Goal: Task Accomplishment & Management: Complete application form

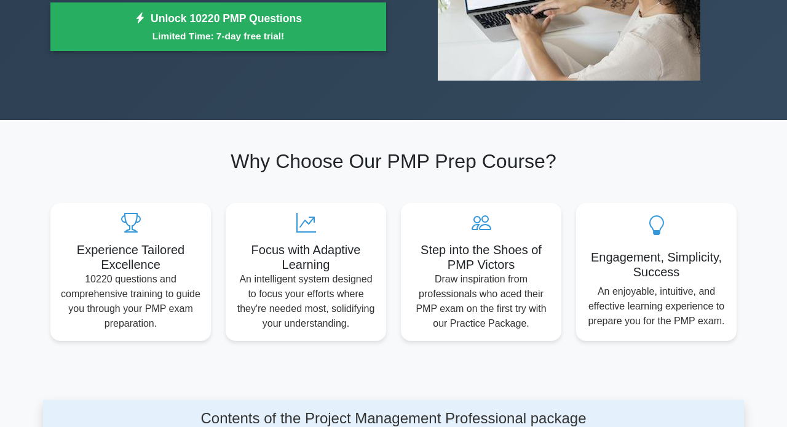
scroll to position [140, 0]
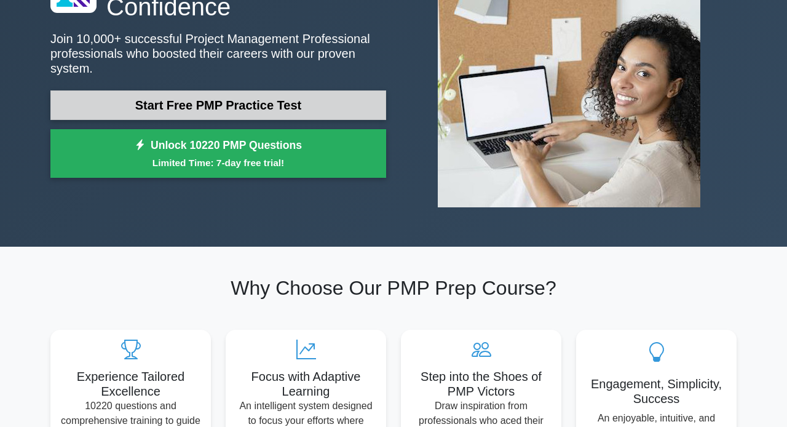
click at [234, 112] on link "Start Free PMP Practice Test" at bounding box center [218, 105] width 336 height 30
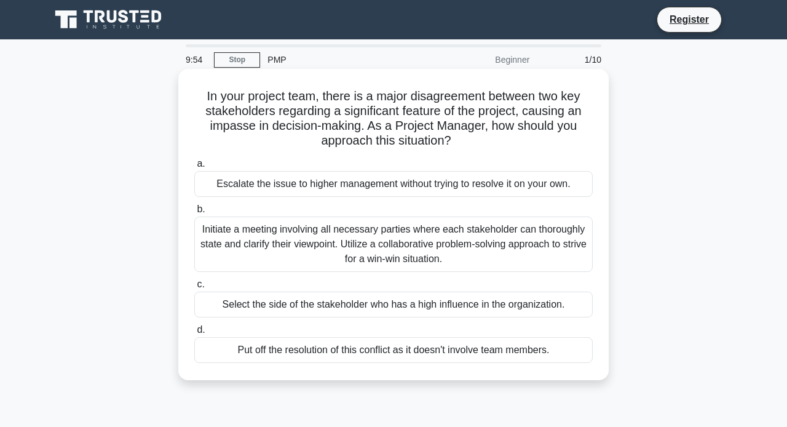
click at [266, 175] on div "Escalate the issue to higher management without trying to resolve it on your ow…" at bounding box center [393, 184] width 398 height 26
click at [194, 168] on input "a. Escalate the issue to higher management without trying to resolve it on your…" at bounding box center [194, 164] width 0 height 8
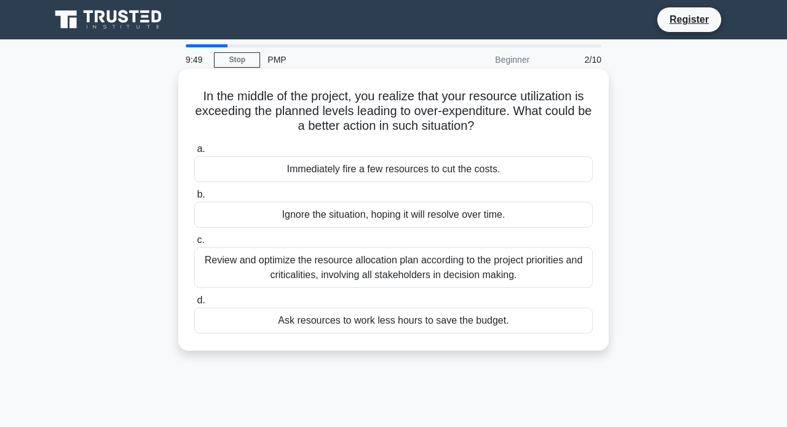
click at [320, 215] on div "Ignore the situation, hoping it will resolve over time." at bounding box center [393, 215] width 398 height 26
click at [194, 199] on input "b. Ignore the situation, hoping it will resolve over time." at bounding box center [194, 195] width 0 height 8
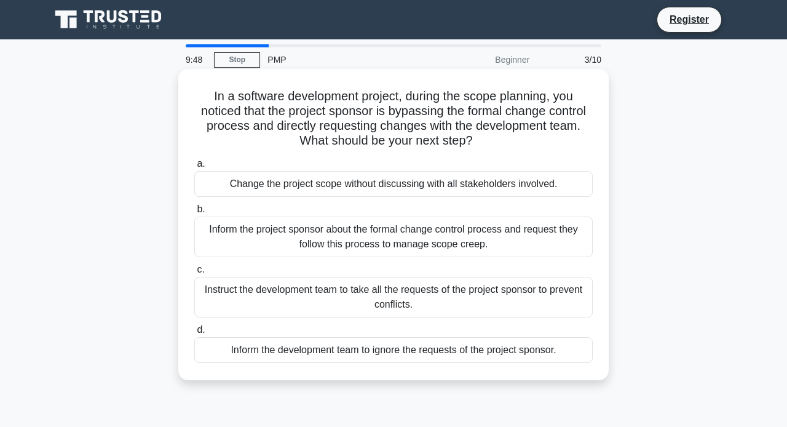
click at [320, 227] on div "Inform the project sponsor about the formal change control process and request …" at bounding box center [393, 236] width 398 height 41
click at [194, 213] on input "b. Inform the project sponsor about the formal change control process and reque…" at bounding box center [194, 209] width 0 height 8
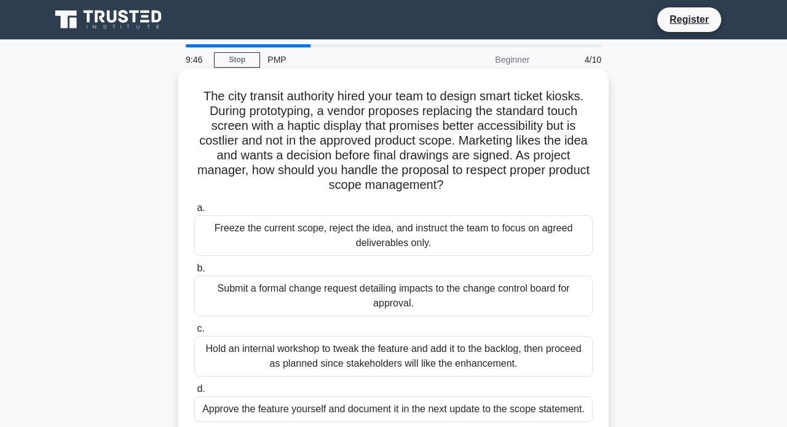
click at [335, 374] on div "Hold an internal workshop to tweak the feature and add it to the backlog, then …" at bounding box center [393, 356] width 398 height 41
click at [194, 333] on input "c. Hold an internal workshop to tweak the feature and add it to the backlog, th…" at bounding box center [194, 329] width 0 height 8
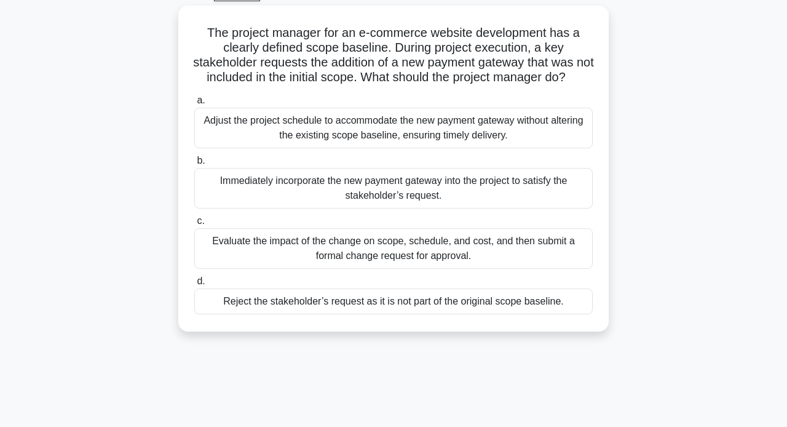
scroll to position [210, 0]
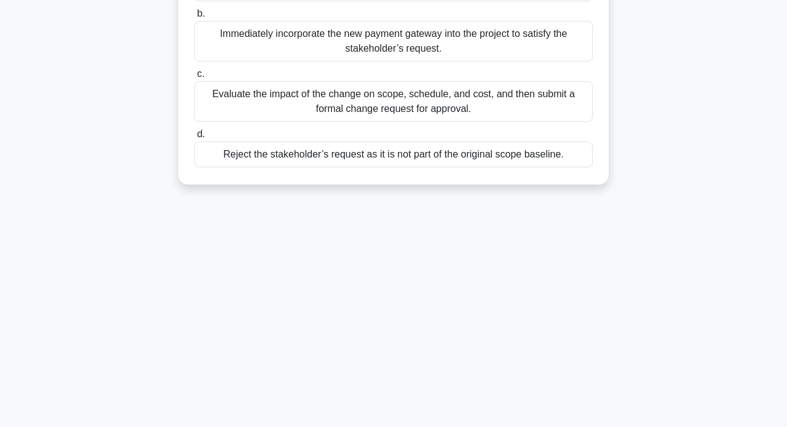
click at [376, 167] on div "Reject the stakeholder’s request as it is not part of the original scope baseli…" at bounding box center [393, 154] width 398 height 26
click at [194, 138] on input "d. Reject the stakeholder’s request as it is not part of the original scope bas…" at bounding box center [194, 134] width 0 height 8
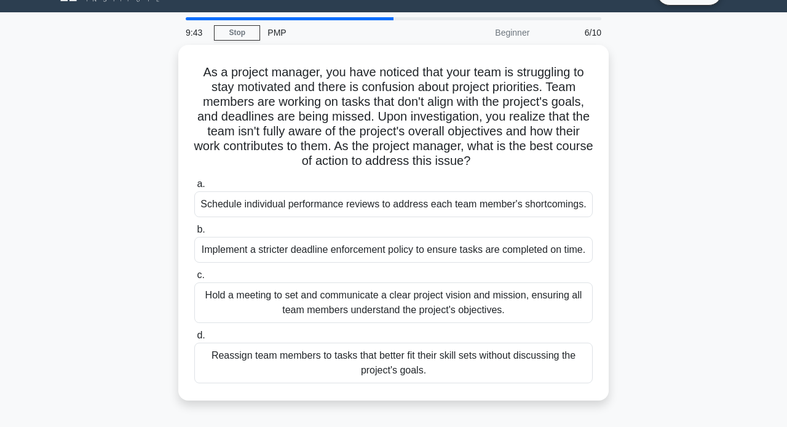
scroll to position [0, 0]
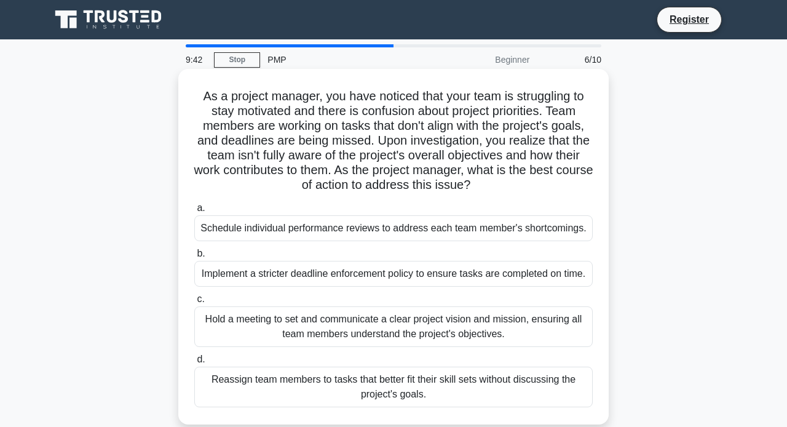
click at [373, 241] on div "Schedule individual performance reviews to address each team member's shortcomi…" at bounding box center [393, 228] width 398 height 26
click at [194, 212] on input "a. Schedule individual performance reviews to address each team member's shortc…" at bounding box center [194, 208] width 0 height 8
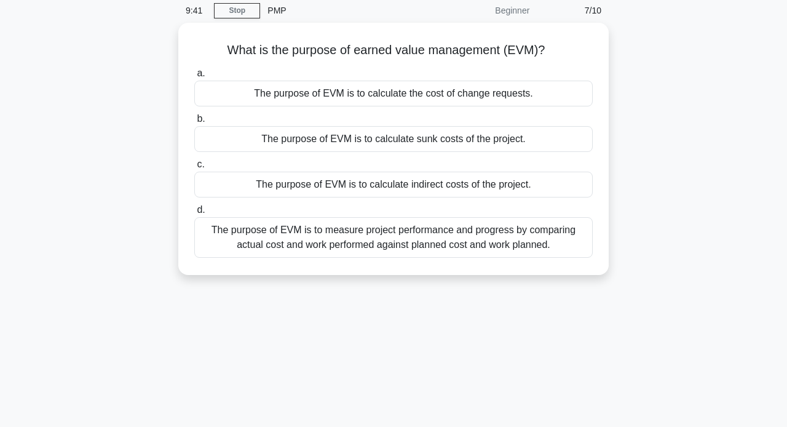
scroll to position [70, 0]
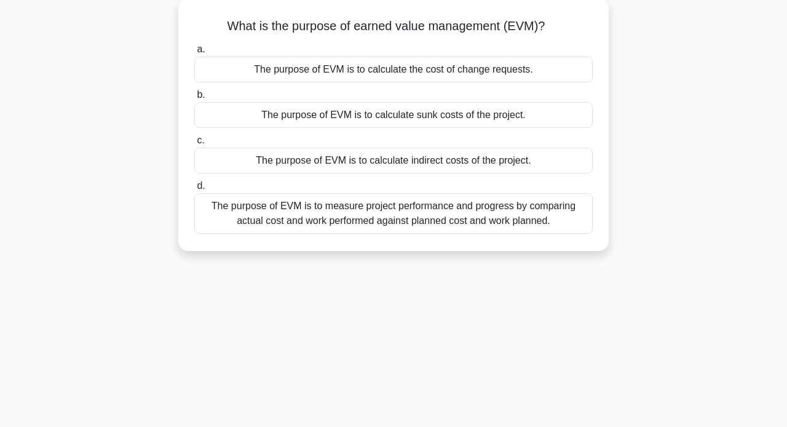
click at [360, 218] on div "The purpose of EVM is to measure project performance and progress by comparing …" at bounding box center [393, 213] width 398 height 41
click at [194, 190] on input "d. The purpose of EVM is to measure project performance and progress by compari…" at bounding box center [194, 186] width 0 height 8
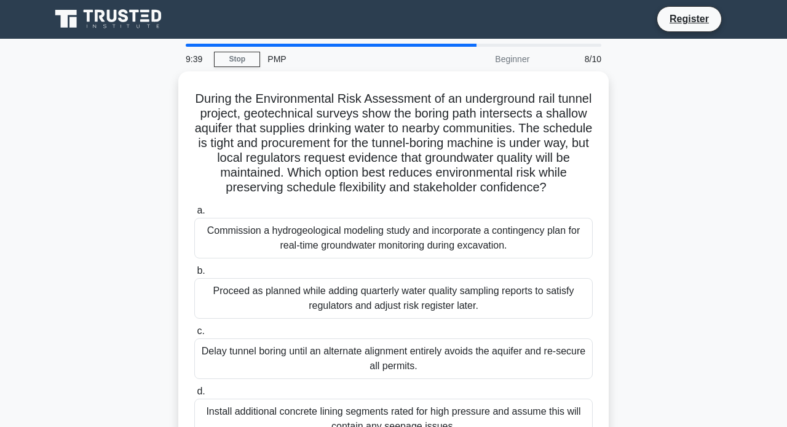
scroll to position [0, 0]
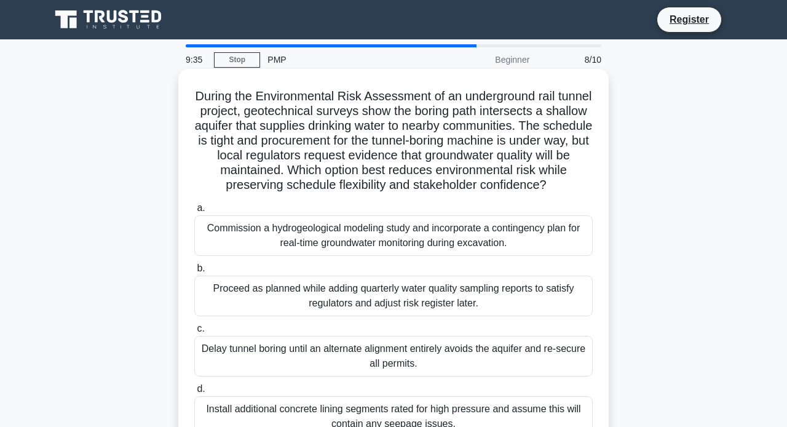
click at [352, 256] on div "Commission a hydrogeological modeling study and incorporate a contingency plan …" at bounding box center [393, 235] width 398 height 41
click at [194, 212] on input "a. Commission a hydrogeological modeling study and incorporate a contingency pl…" at bounding box center [194, 208] width 0 height 8
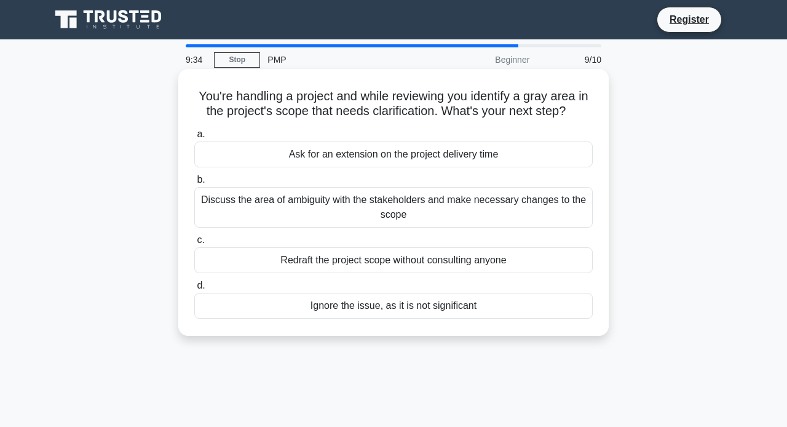
click at [372, 227] on div "Discuss the area of ambiguity with the stakeholders and make necessary changes …" at bounding box center [393, 207] width 398 height 41
click at [194, 184] on input "b. Discuss the area of ambiguity with the stakeholders and make necessary chang…" at bounding box center [194, 180] width 0 height 8
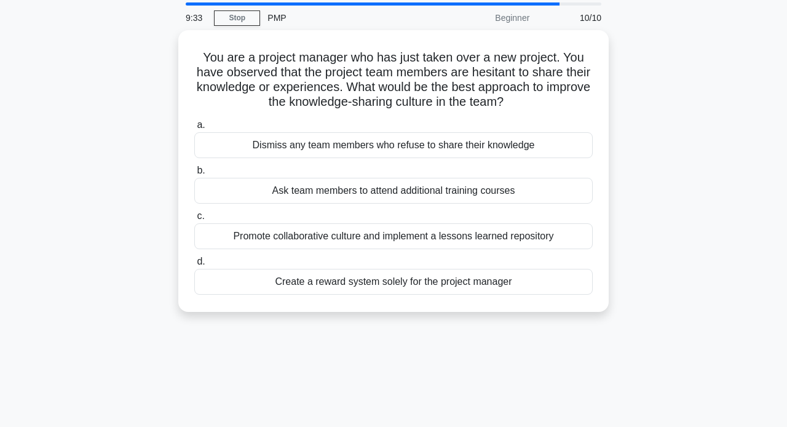
scroll to position [70, 0]
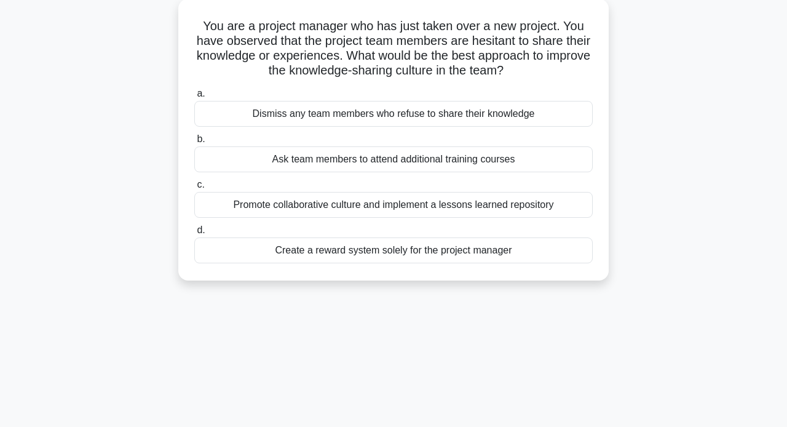
click at [366, 217] on div "Promote collaborative culture and implement a lessons learned repository" at bounding box center [393, 205] width 398 height 26
click at [194, 189] on input "c. Promote collaborative culture and implement a lessons learned repository" at bounding box center [194, 185] width 0 height 8
radio input "true"
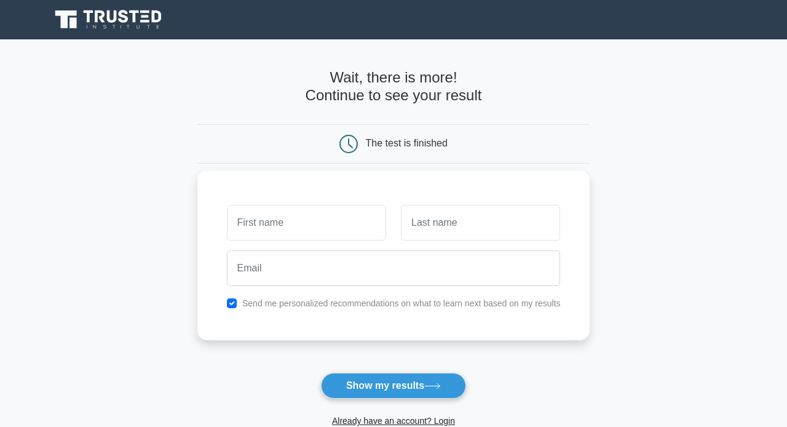
click at [307, 220] on input "text" at bounding box center [306, 223] width 159 height 36
type input "122"
click at [433, 218] on input "text" at bounding box center [480, 223] width 159 height 36
type input "123"
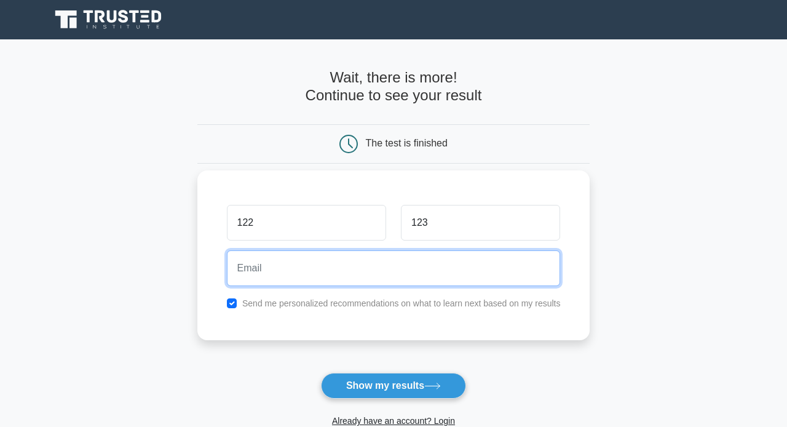
click at [331, 270] on input "email" at bounding box center [394, 268] width 334 height 36
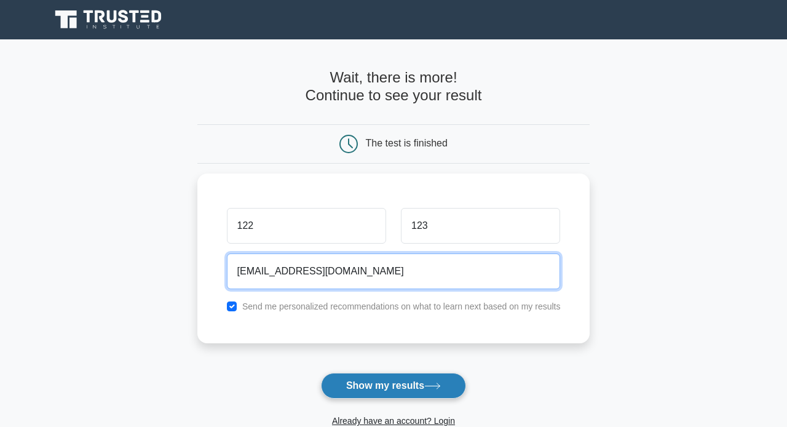
type input "mkjhdsxvbmjjn@gg.com"
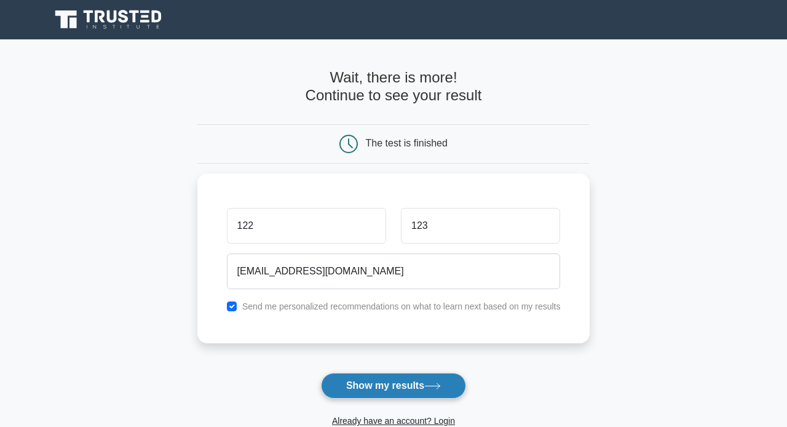
click at [397, 388] on button "Show my results" at bounding box center [393, 385] width 145 height 26
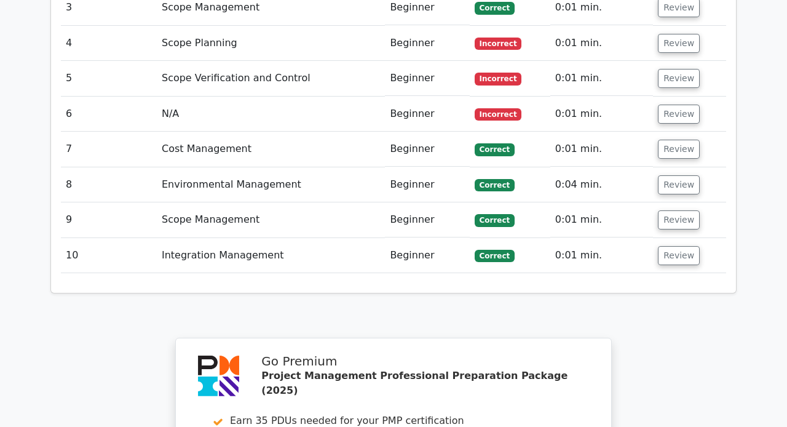
scroll to position [2156, 0]
